Goal: Information Seeking & Learning: Learn about a topic

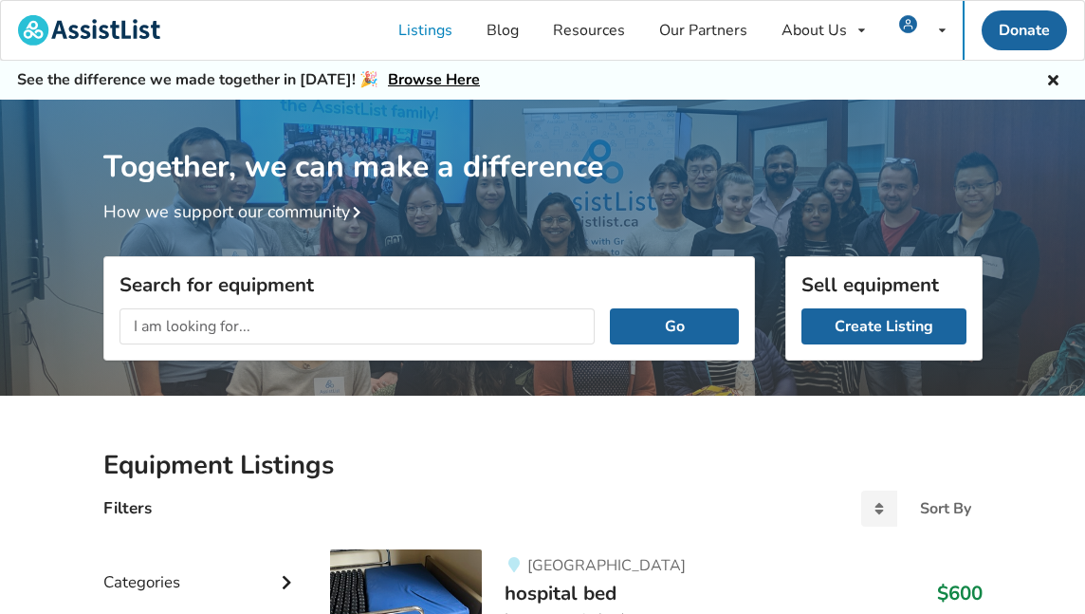
click at [160, 324] on input "text" at bounding box center [358, 326] width 476 height 36
type input "wheel chair cushions"
click at [674, 325] on button "Go" at bounding box center [674, 326] width 128 height 36
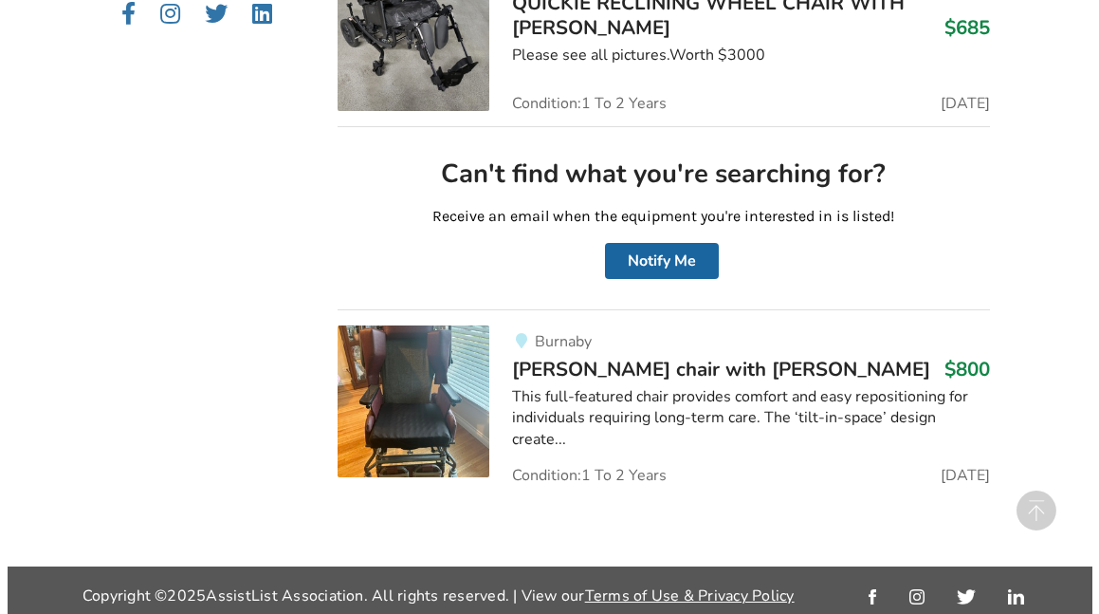
scroll to position [986, 0]
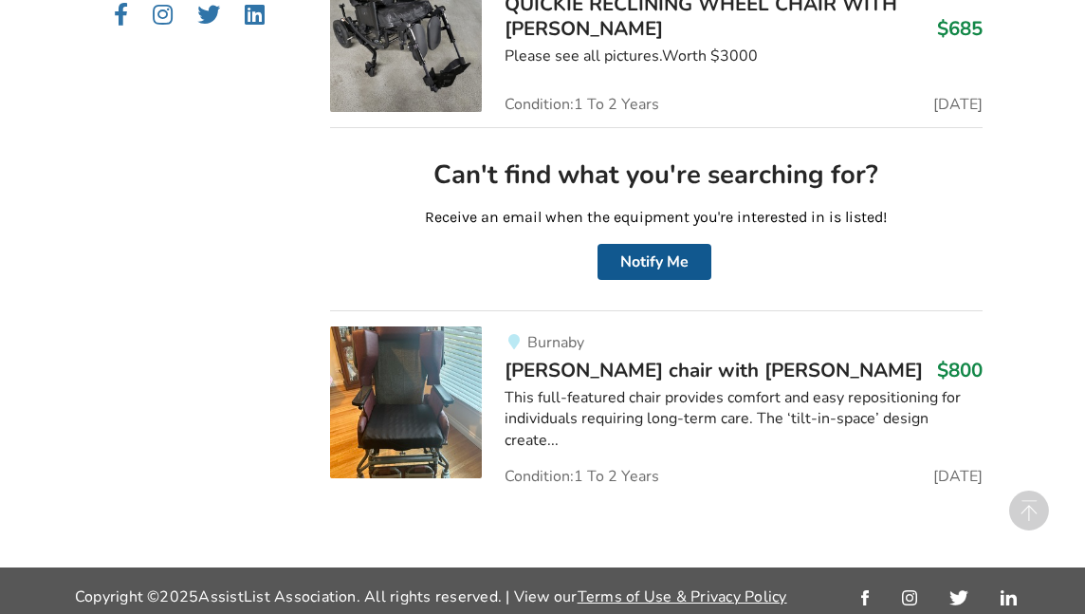
click at [639, 251] on button "Notify Me" at bounding box center [655, 262] width 114 height 36
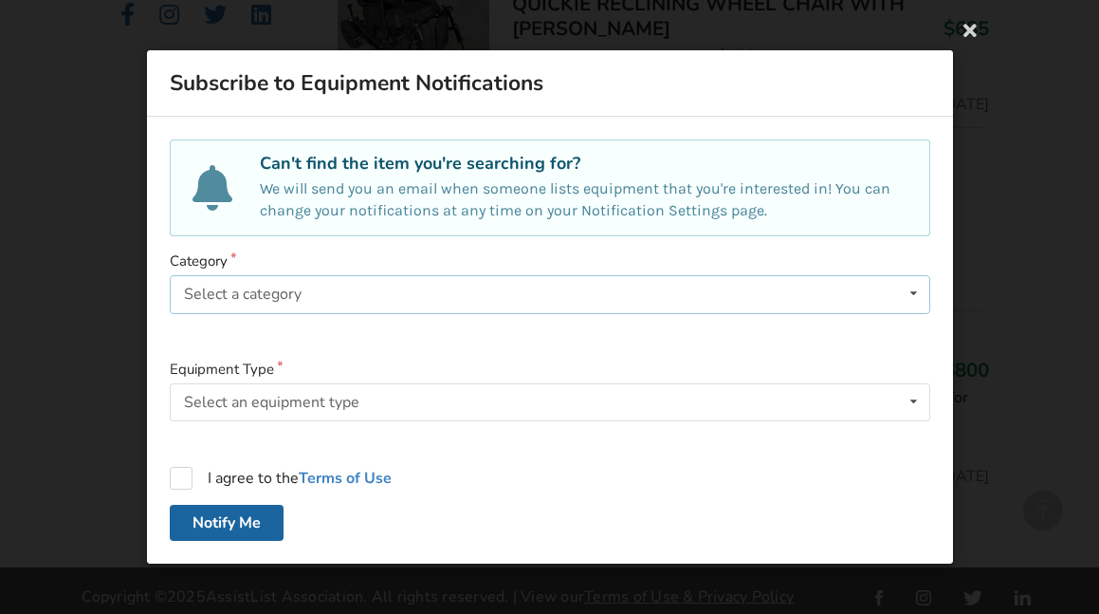
click at [254, 289] on div "Select a category" at bounding box center [243, 293] width 118 height 15
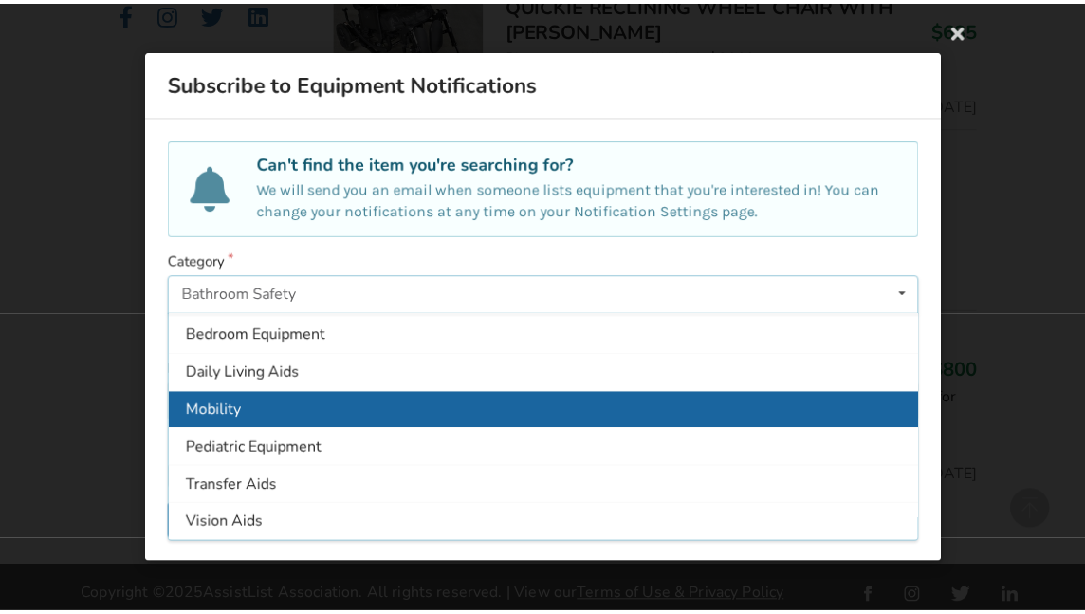
scroll to position [35, 0]
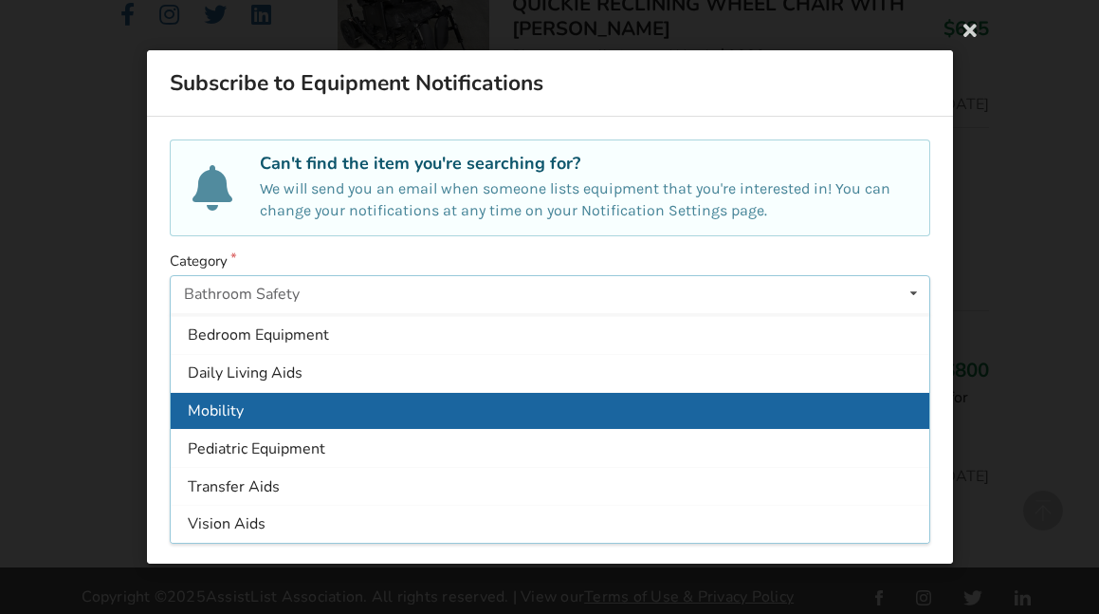
click at [460, 396] on div "Mobility" at bounding box center [550, 410] width 759 height 38
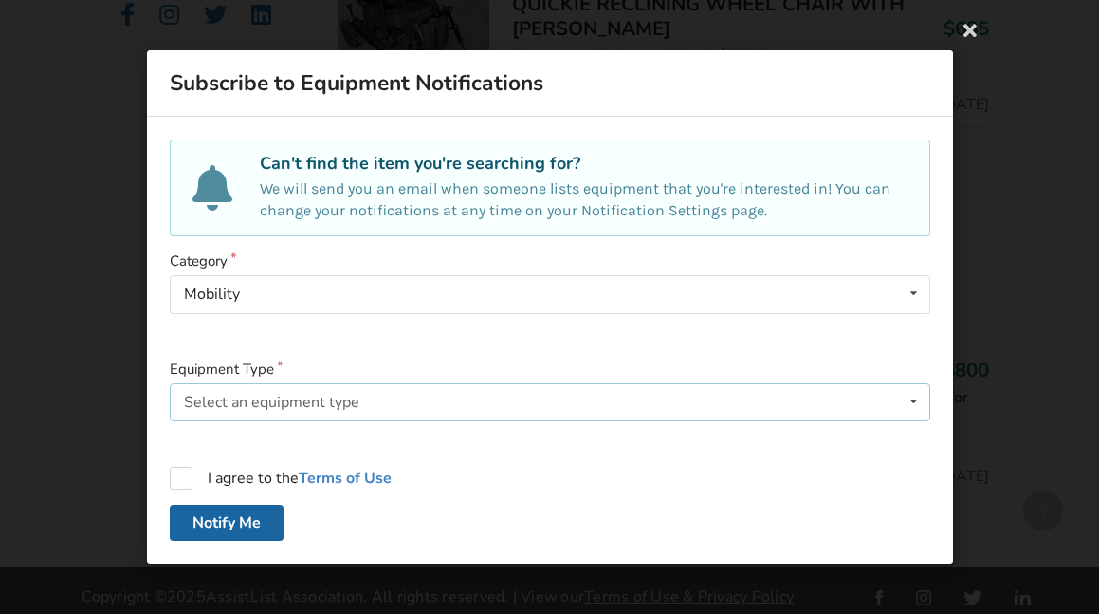
click at [460, 396] on div "Select an equipment type [PERSON_NAME] Wheelchair Wheelchair Cushion Wheelchair…" at bounding box center [550, 402] width 761 height 38
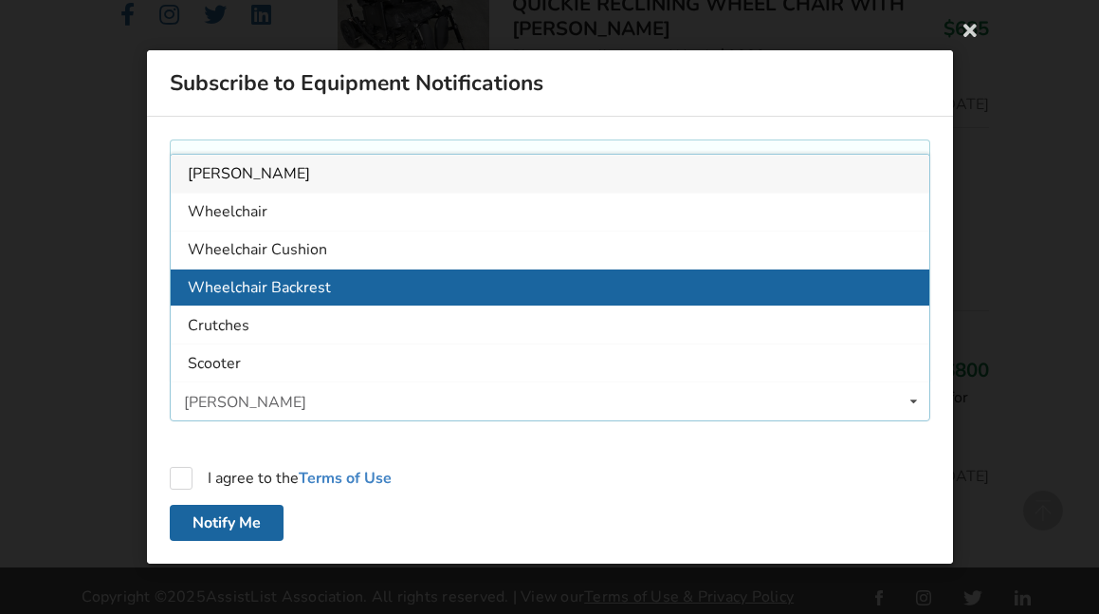
click at [313, 286] on span "Wheelchair Backrest" at bounding box center [259, 287] width 143 height 21
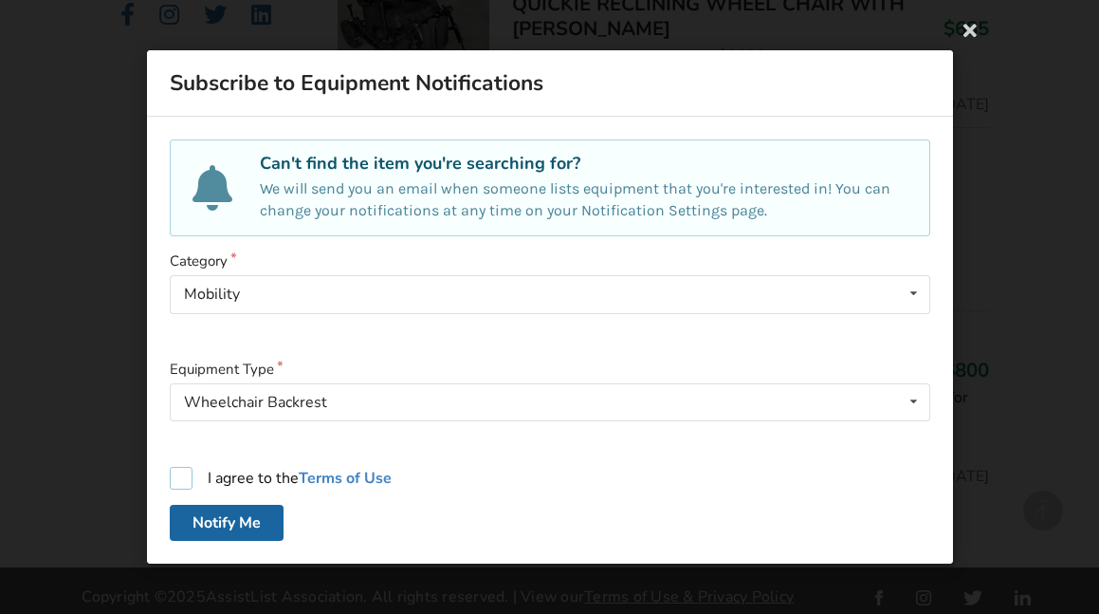
click at [183, 477] on label "I agree to the Terms of Use" at bounding box center [281, 478] width 222 height 23
checkbox input "true"
click at [230, 519] on button "Notify Me" at bounding box center [227, 523] width 114 height 36
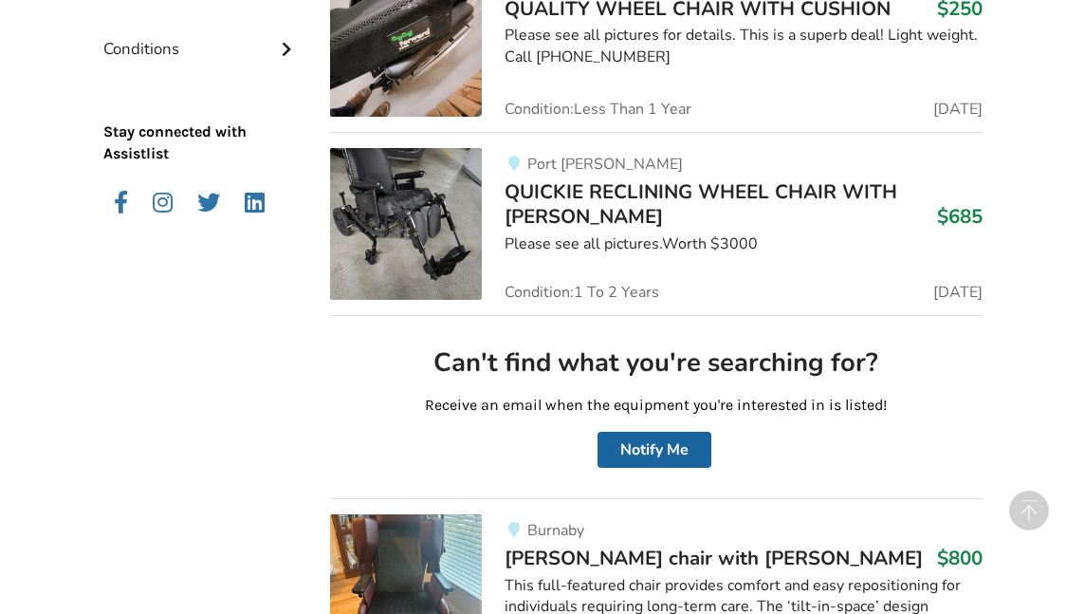
scroll to position [822, 0]
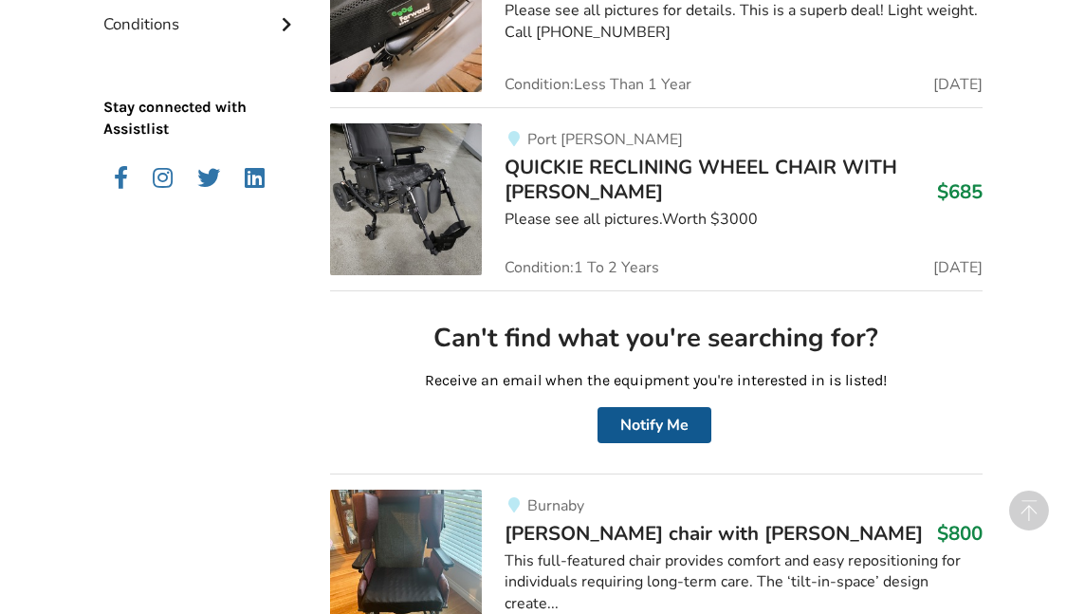
click at [627, 415] on button "Notify Me" at bounding box center [655, 425] width 114 height 36
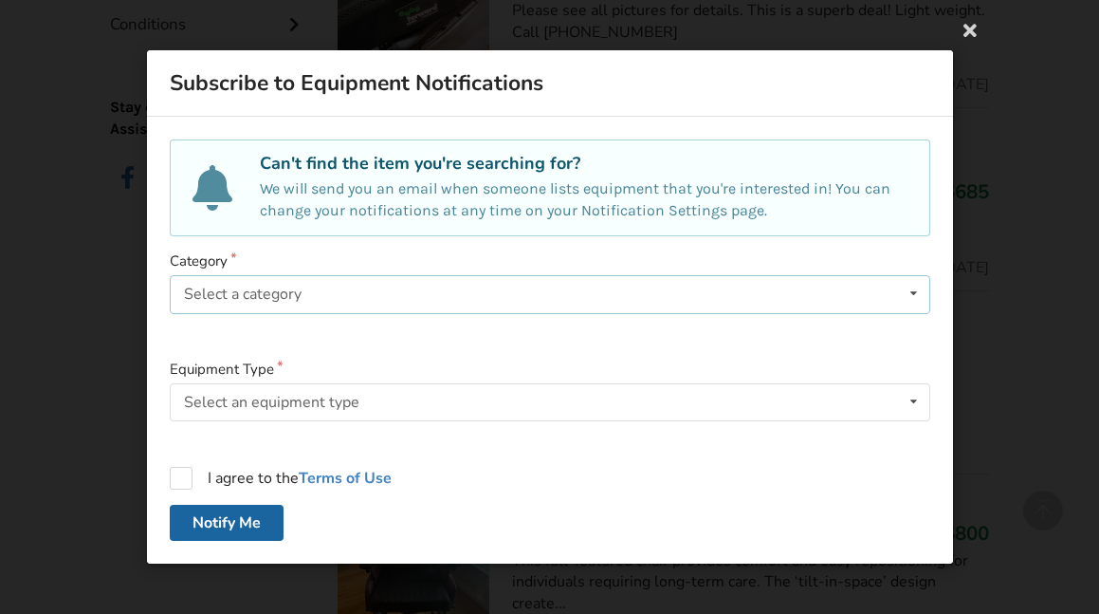
click at [320, 291] on div "Select a category Bathroom Safety Bedroom Equipment Daily Living Aids Mobility …" at bounding box center [550, 294] width 761 height 38
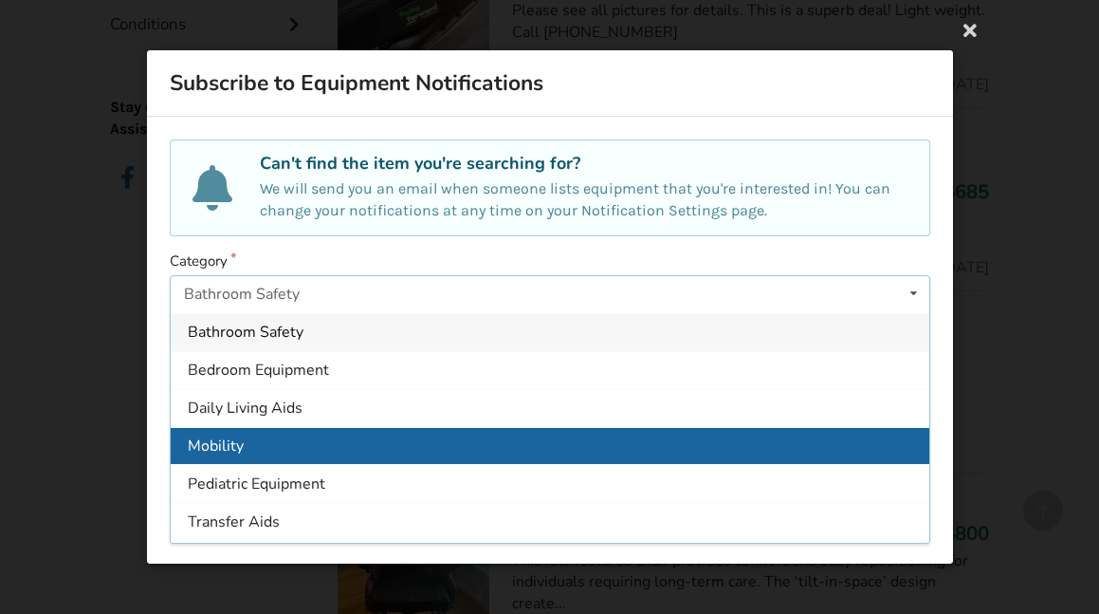
click at [304, 445] on div "Mobility" at bounding box center [550, 445] width 759 height 38
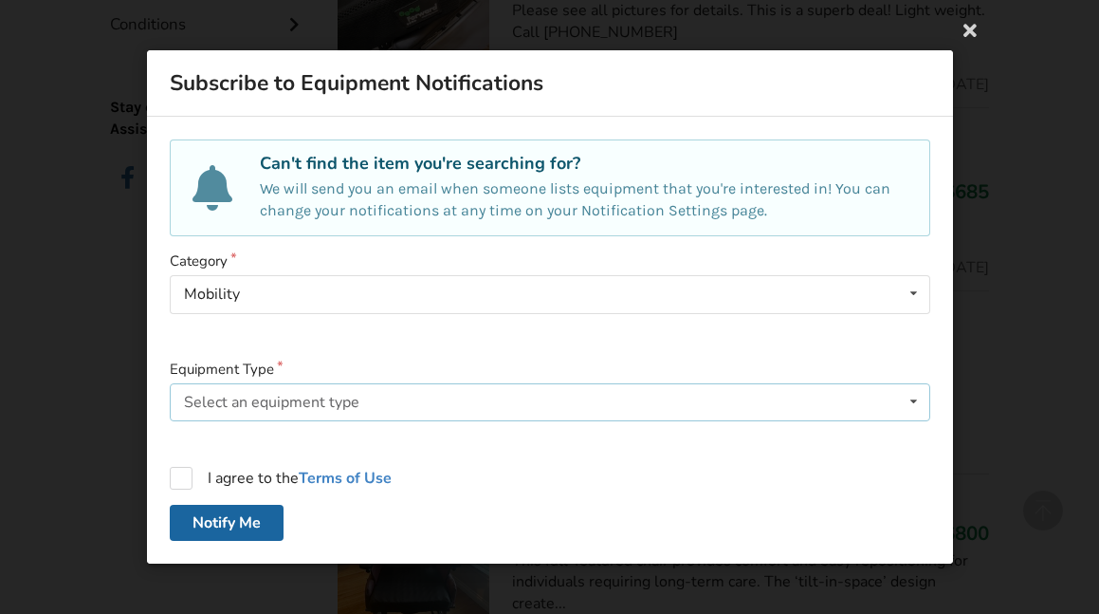
click at [298, 401] on div "Select an equipment type" at bounding box center [271, 402] width 175 height 15
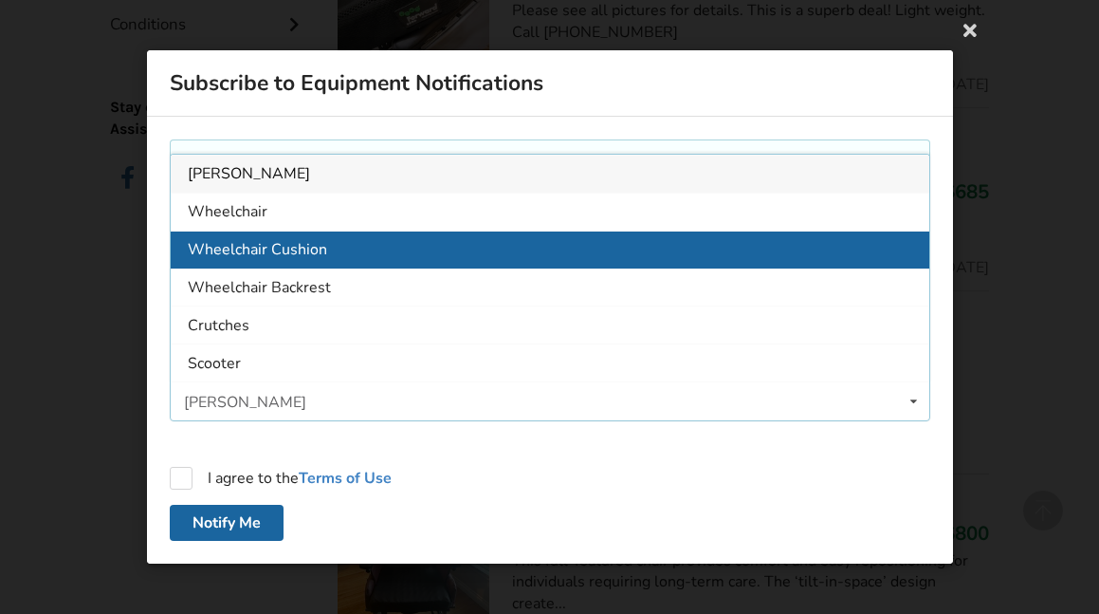
click at [305, 244] on span "Wheelchair Cushion" at bounding box center [257, 249] width 139 height 21
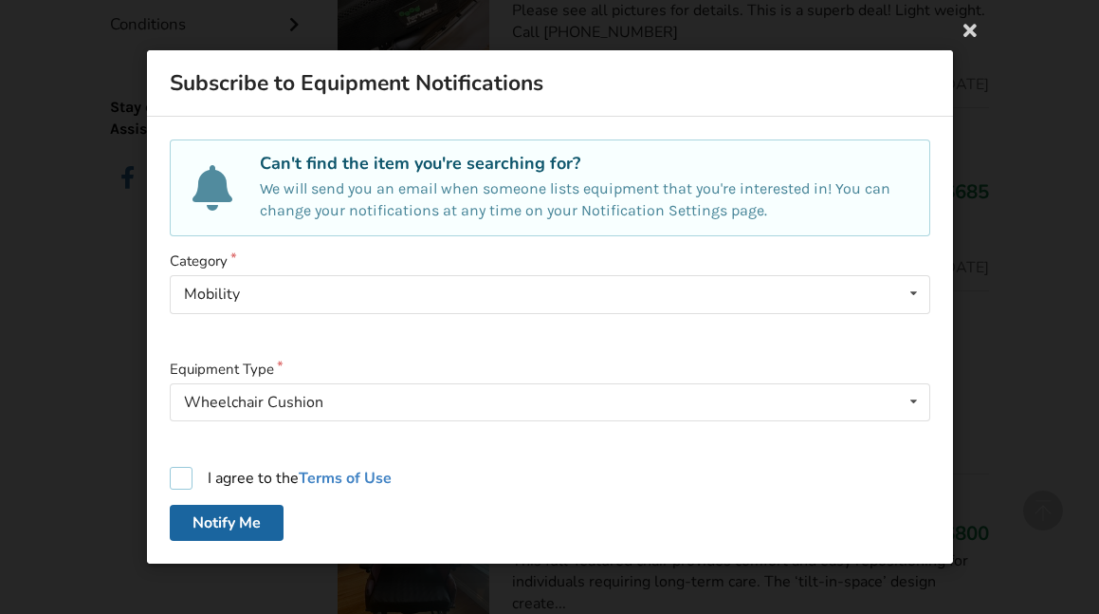
click at [186, 470] on label "I agree to the Terms of Use" at bounding box center [281, 478] width 222 height 23
checkbox input "true"
click at [216, 524] on button "Notify Me" at bounding box center [227, 523] width 114 height 36
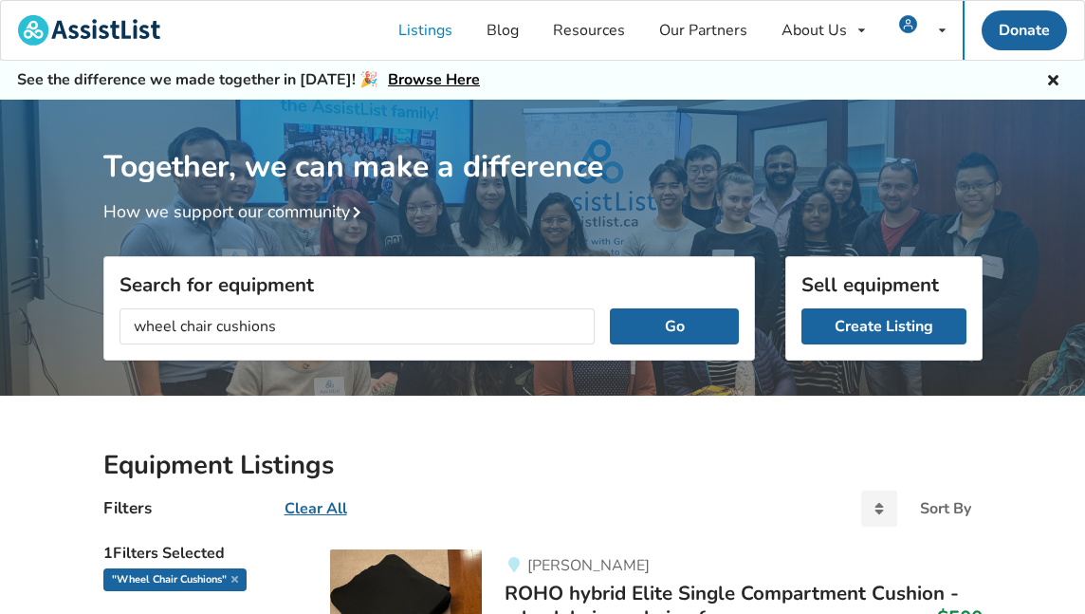
scroll to position [0, 0]
click at [233, 323] on input "wheel chair cushions" at bounding box center [358, 326] width 476 height 36
click at [283, 325] on input "wheel chair cushions" at bounding box center [358, 326] width 476 height 36
type input "whill"
click at [682, 323] on button "Go" at bounding box center [674, 326] width 128 height 36
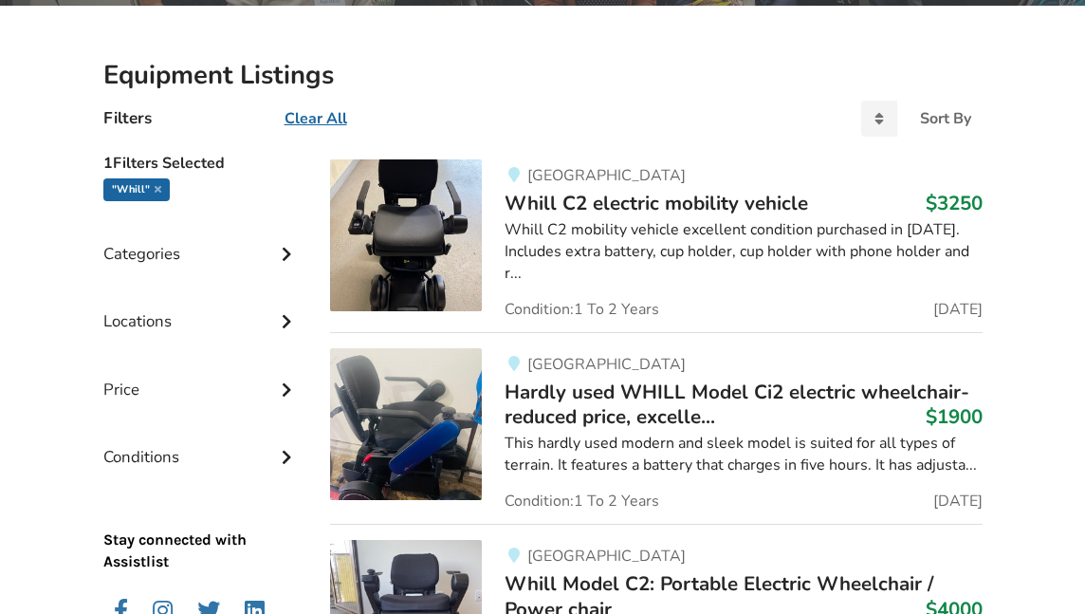
scroll to position [399, 0]
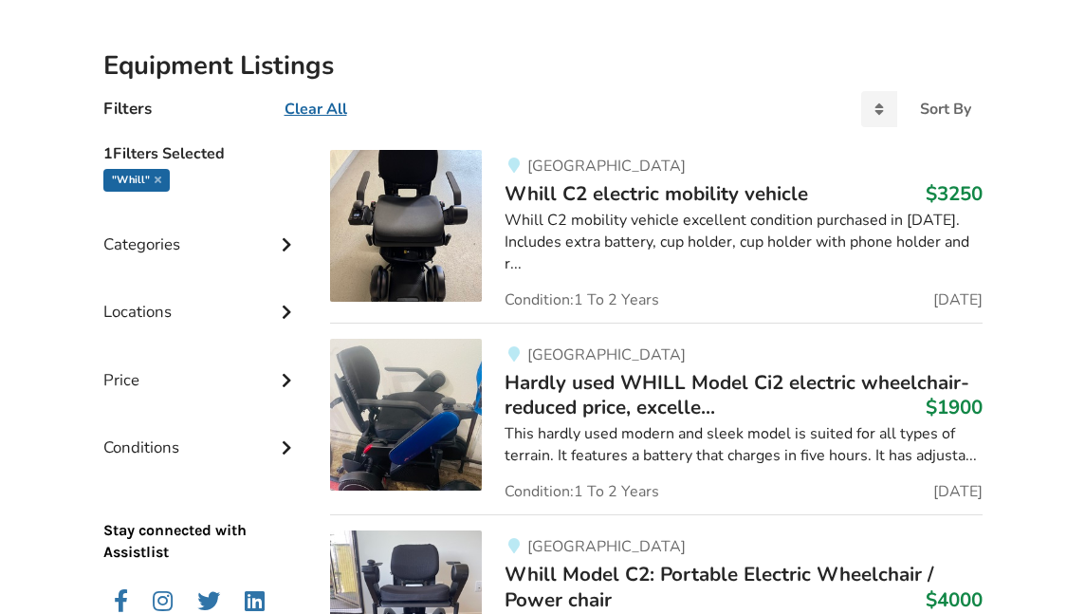
click at [610, 188] on span "Whill C2 electric mobility vehicle" at bounding box center [657, 193] width 304 height 27
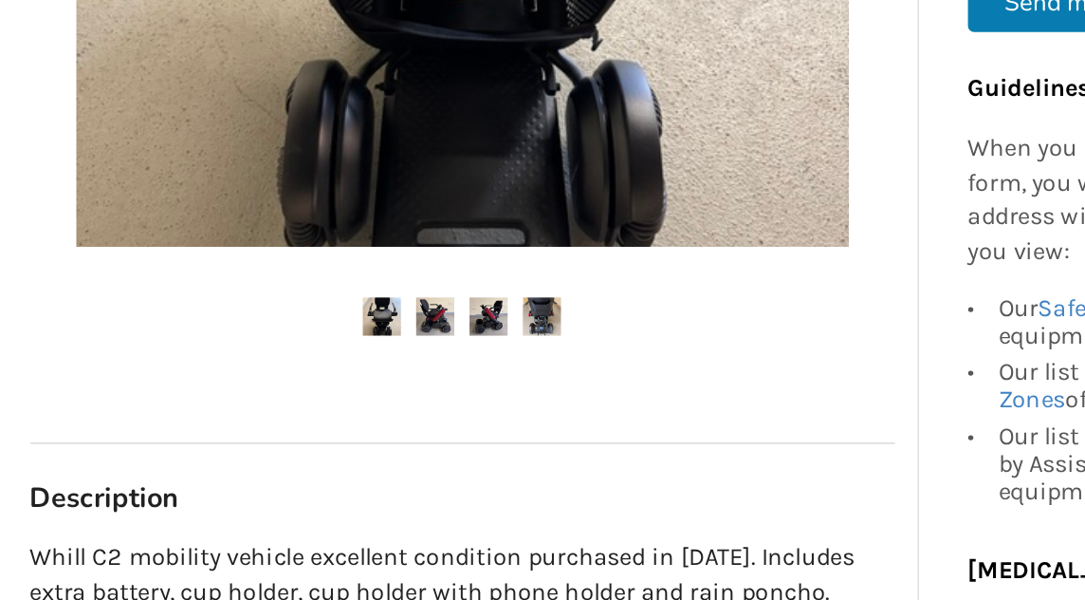
scroll to position [488, 0]
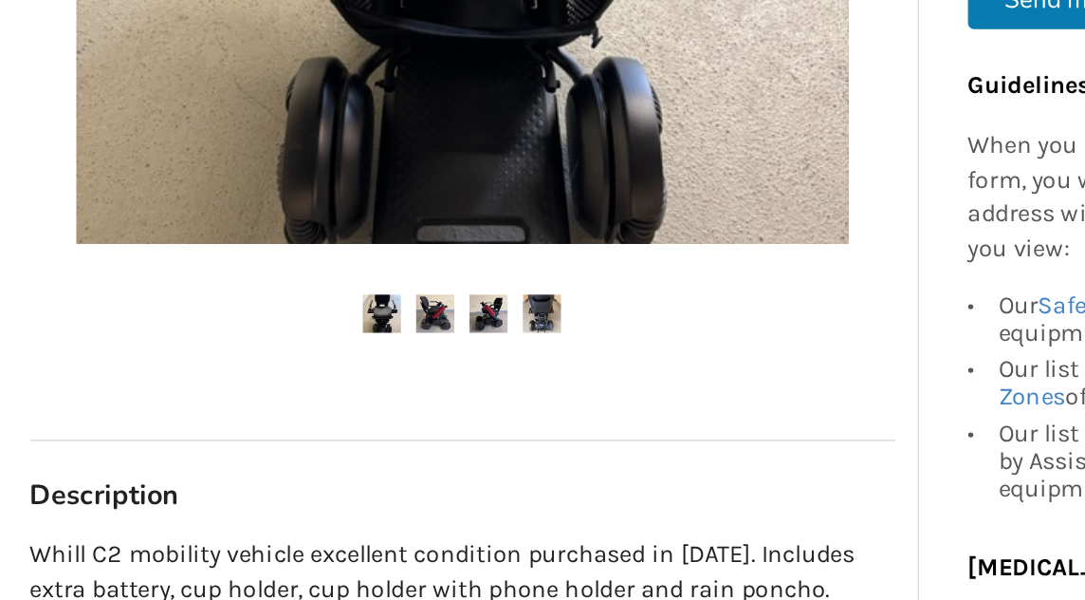
click at [343, 410] on img at bounding box center [355, 422] width 24 height 24
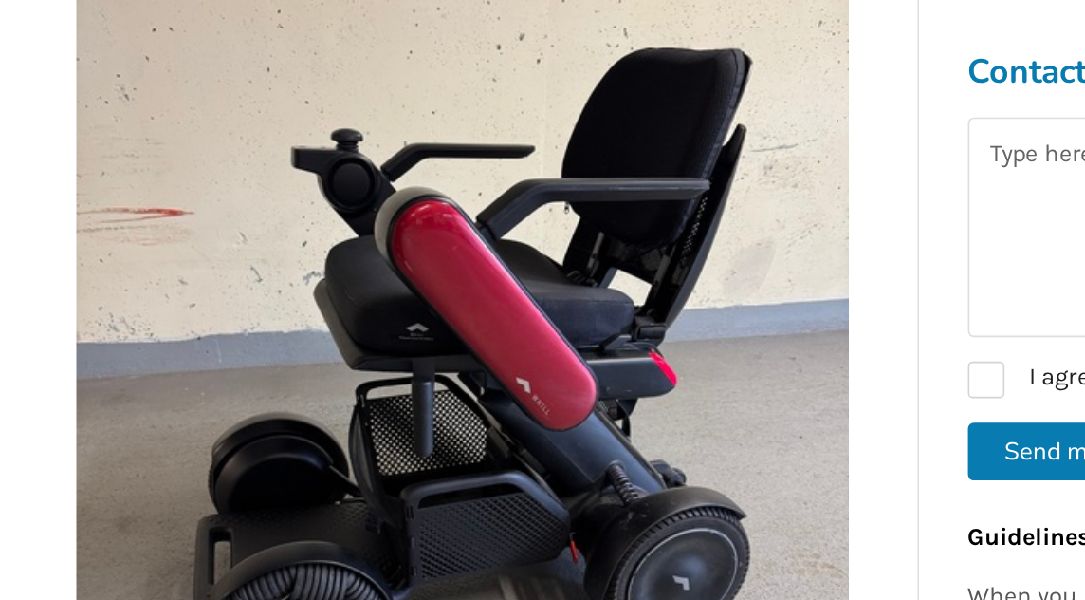
scroll to position [391, 0]
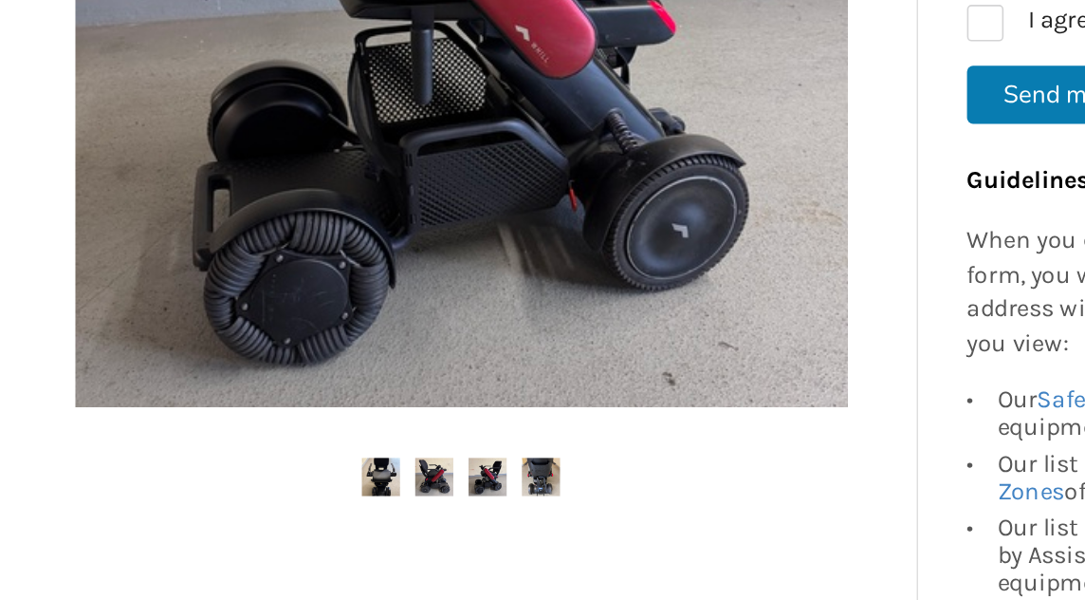
click at [377, 507] on img at bounding box center [389, 519] width 24 height 24
click at [410, 507] on img at bounding box center [422, 519] width 24 height 24
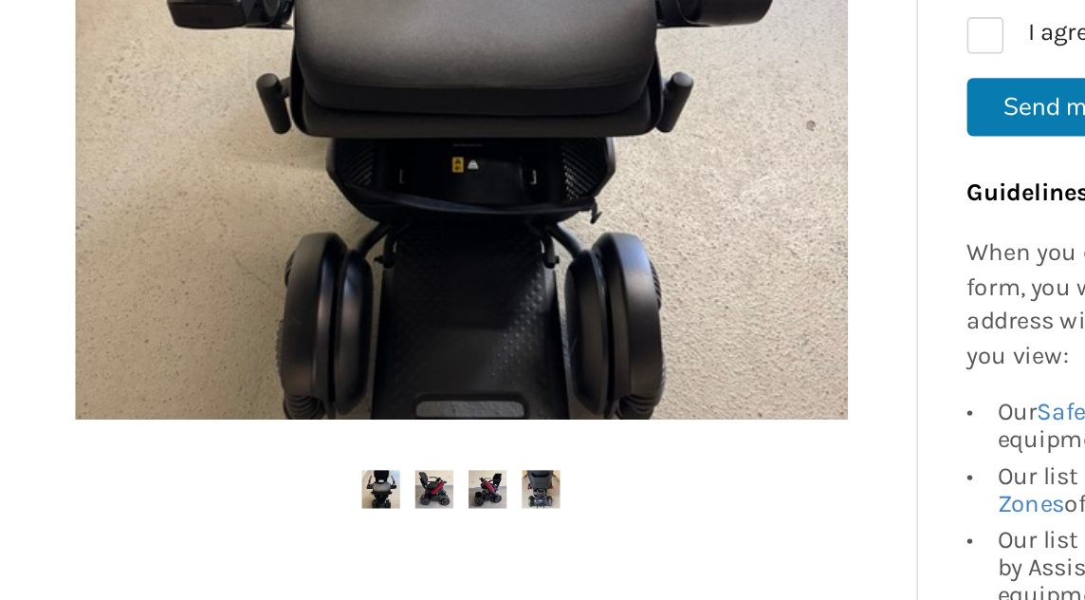
scroll to position [396, 0]
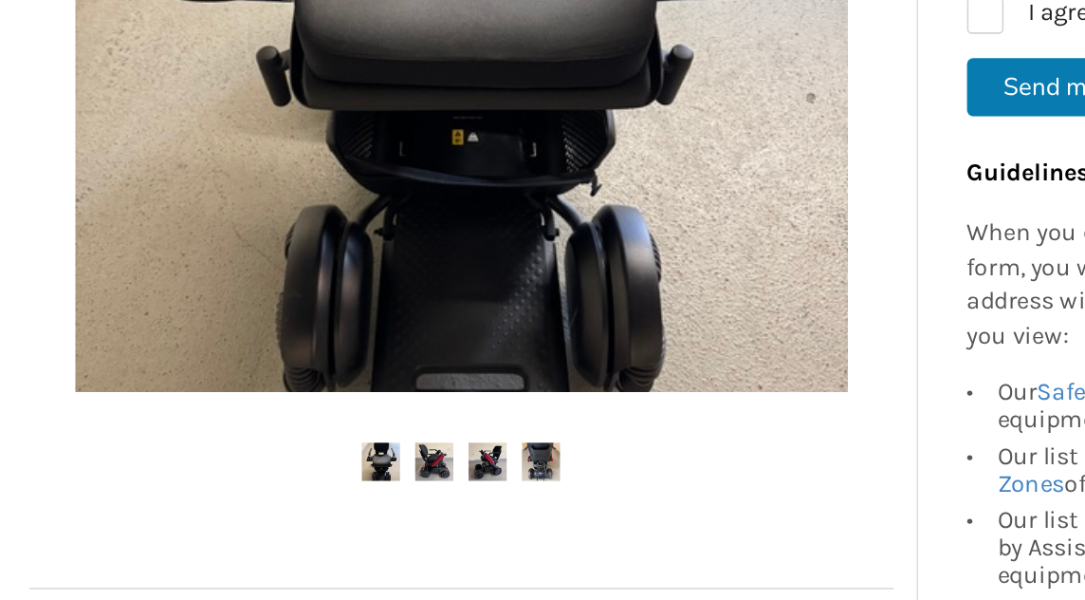
click at [410, 502] on img at bounding box center [422, 514] width 24 height 24
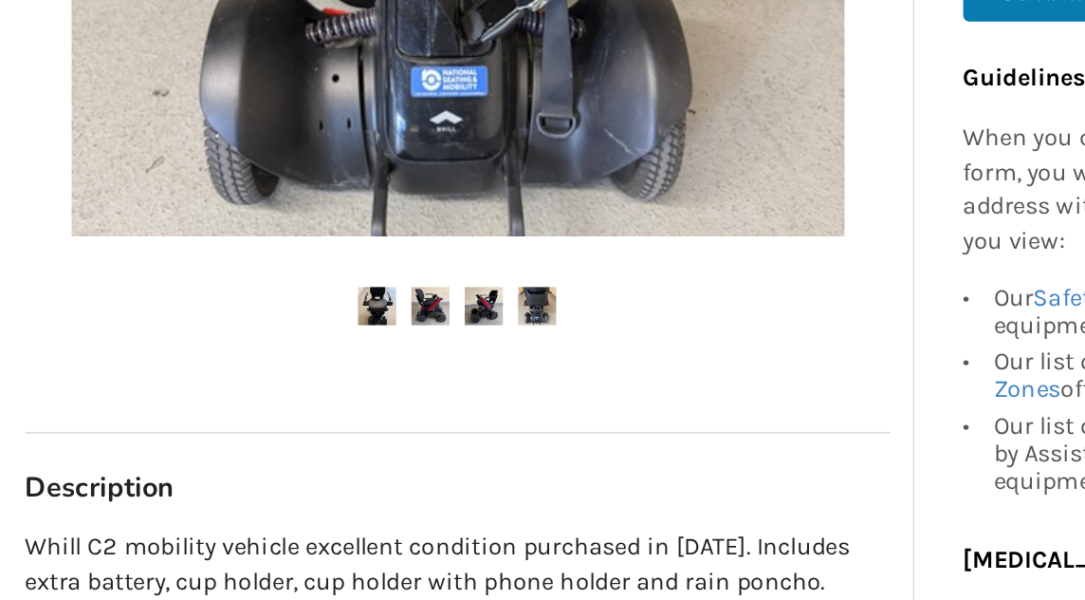
scroll to position [494, 0]
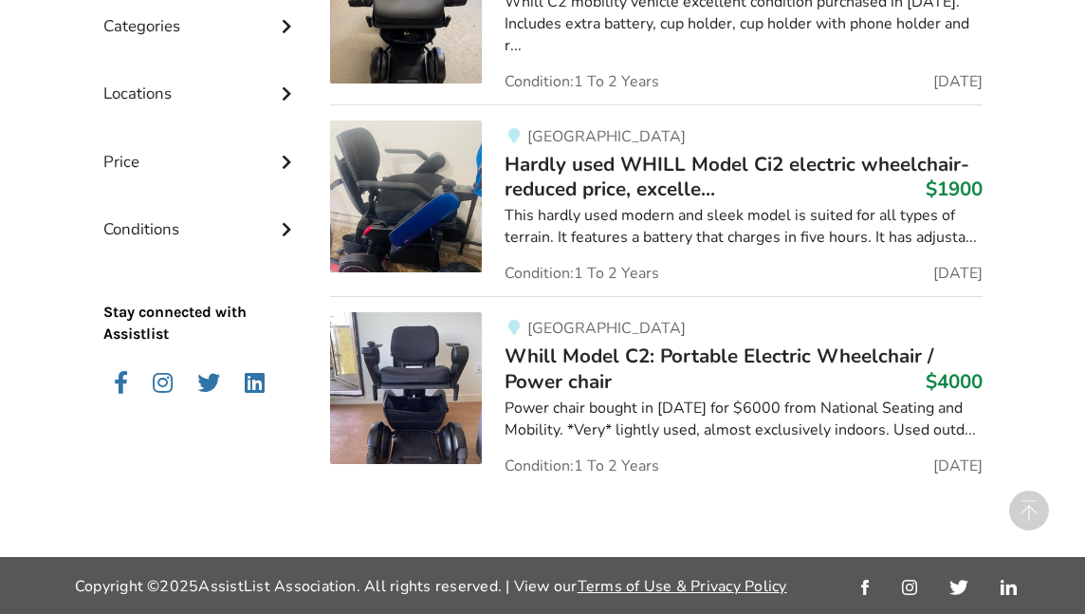
scroll to position [629, 0]
click at [593, 176] on span "Hardly used WHILL Model Ci2 electric wheelchair-reduced price, excelle..." at bounding box center [737, 176] width 465 height 51
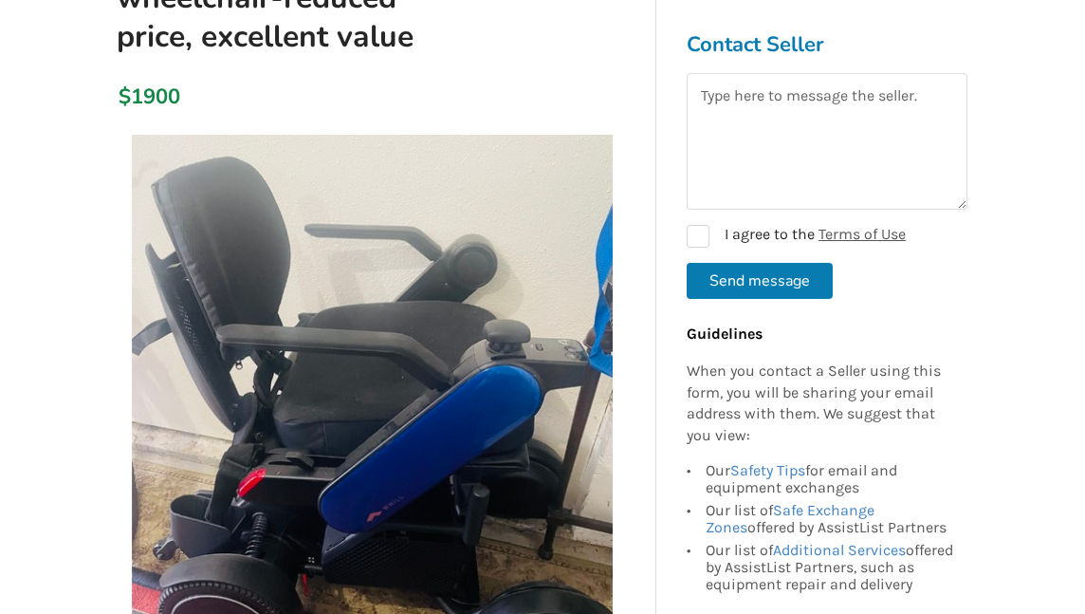
scroll to position [331, 0]
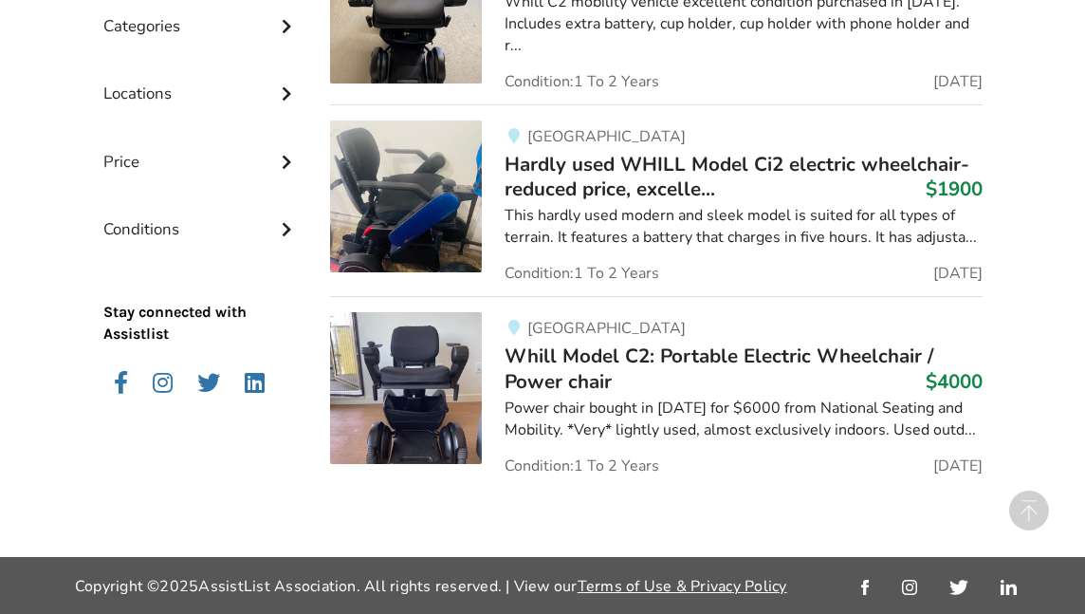
scroll to position [629, 0]
click at [415, 343] on img at bounding box center [406, 388] width 152 height 152
